Goal: Find specific page/section: Find specific page/section

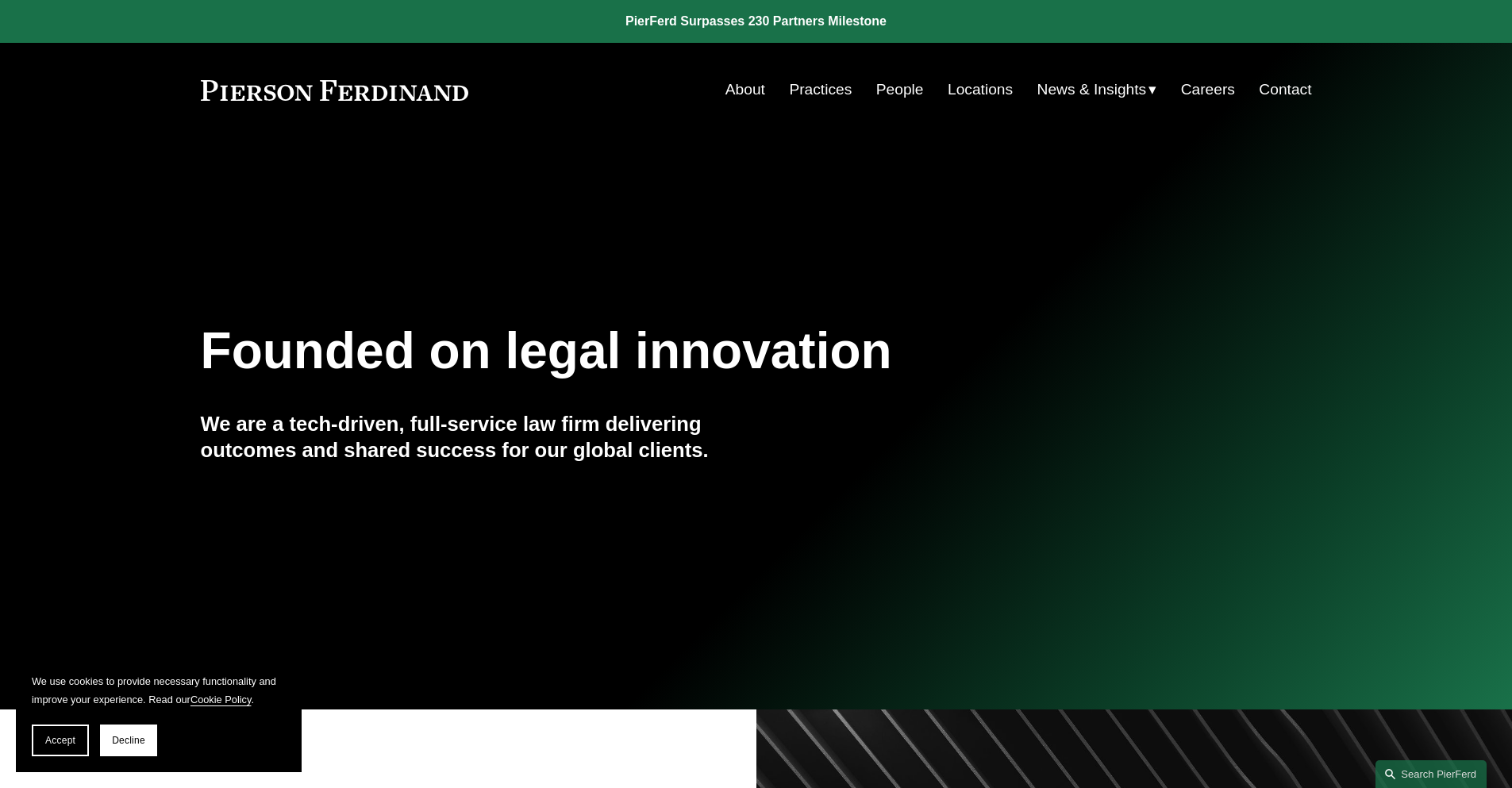
click at [886, 91] on link "People" at bounding box center [900, 90] width 48 height 30
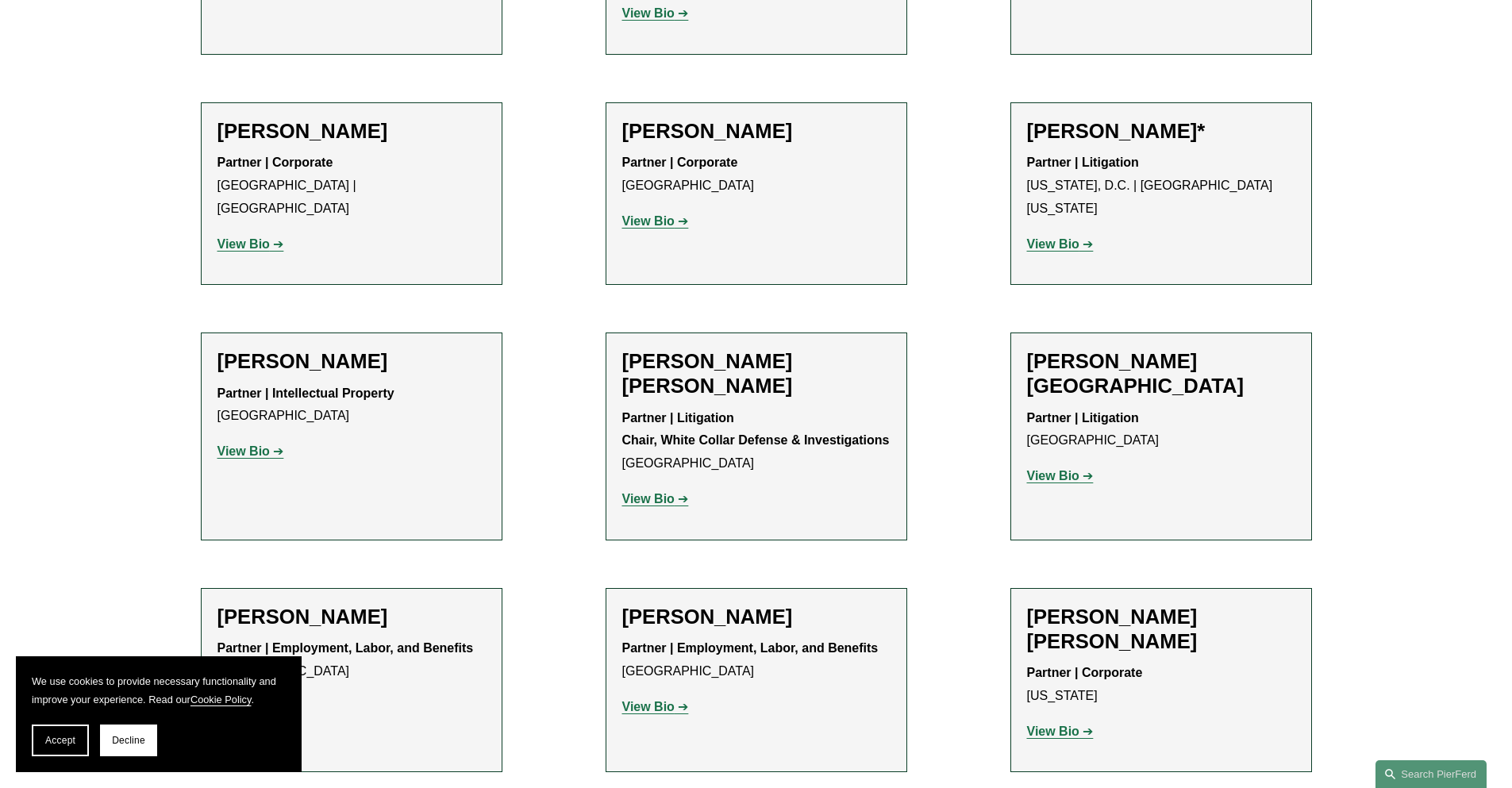
scroll to position [8748, 0]
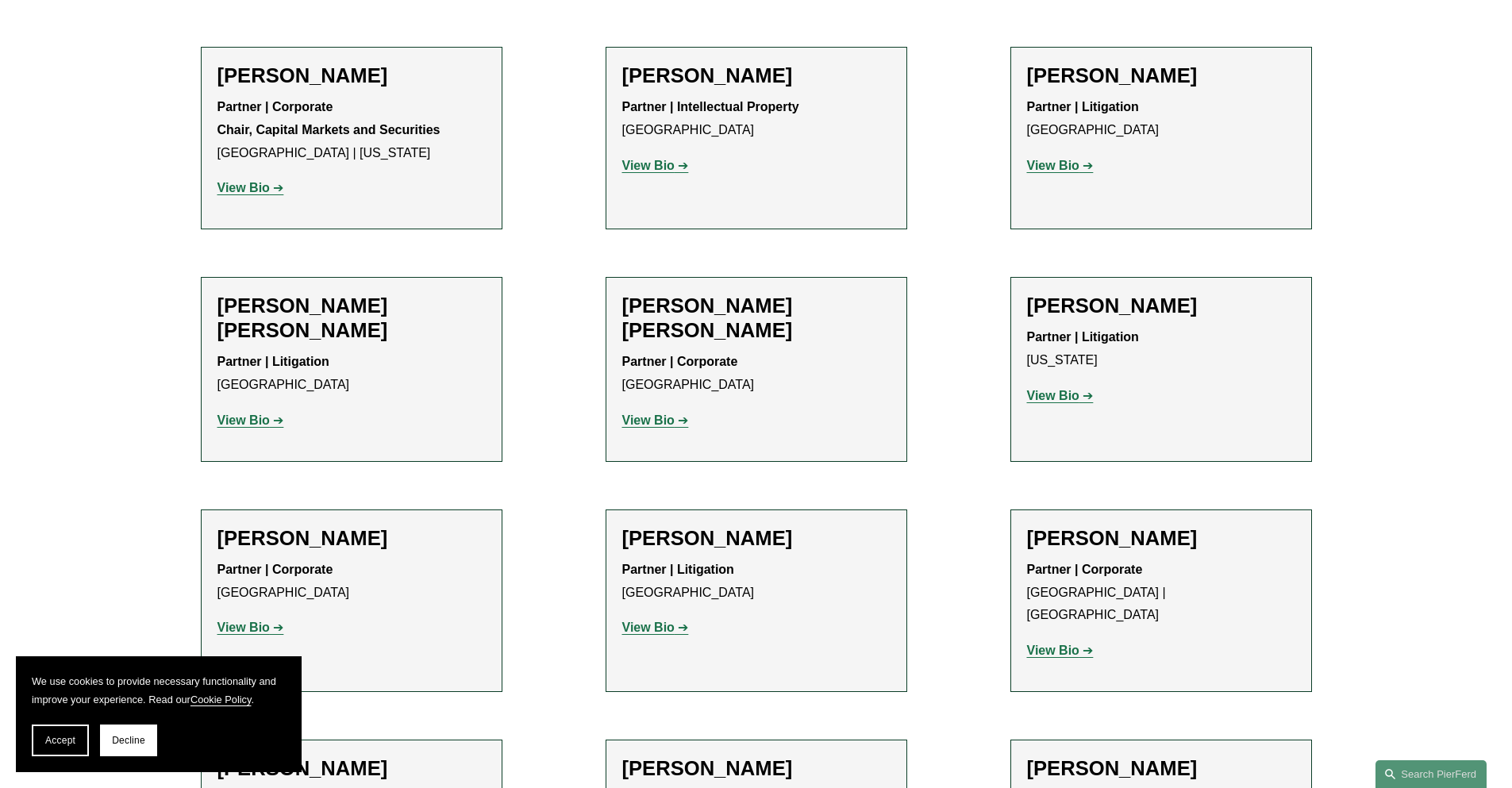
scroll to position [11037, 0]
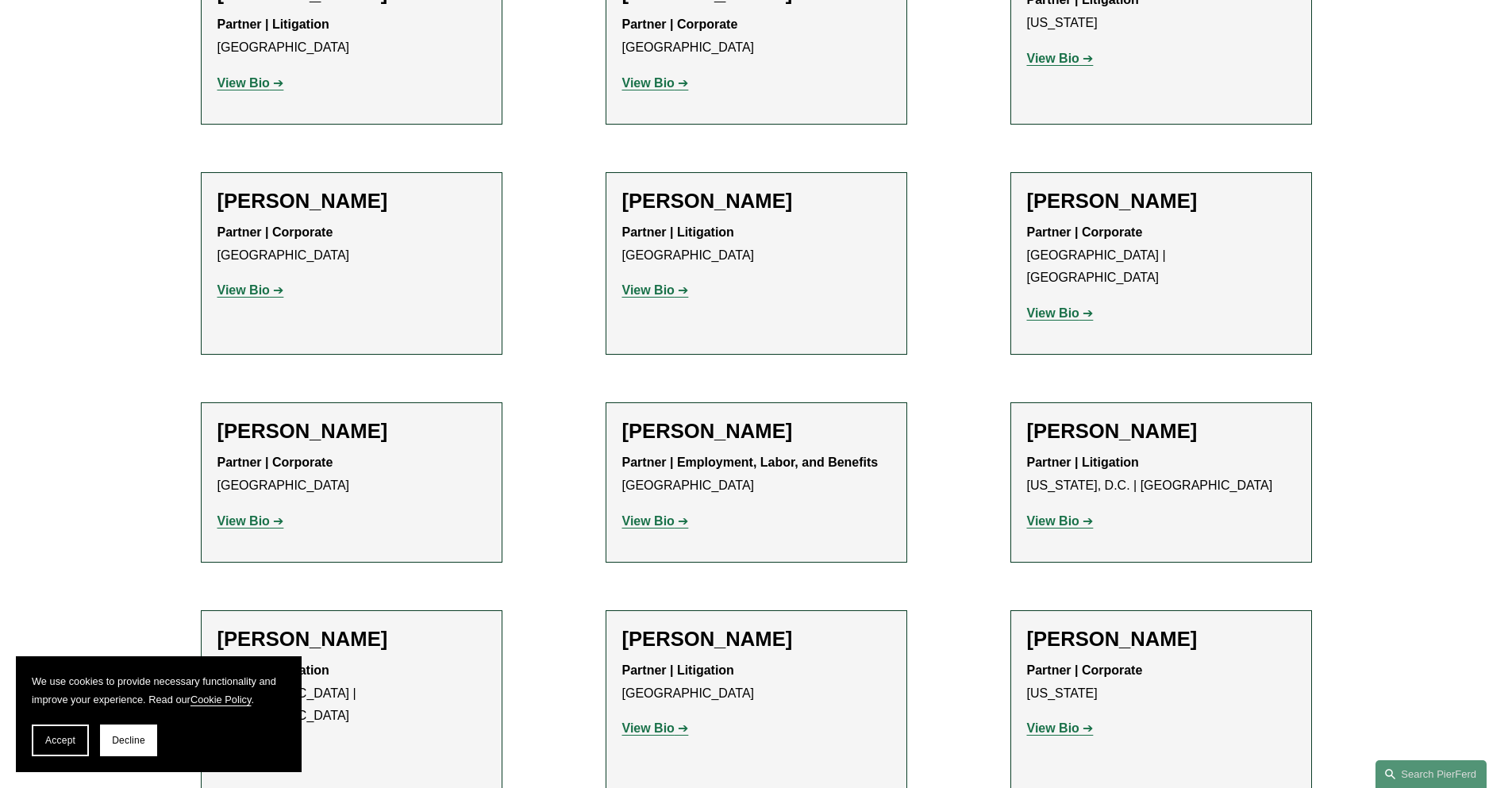
scroll to position [11414, 0]
